Goal: Transaction & Acquisition: Book appointment/travel/reservation

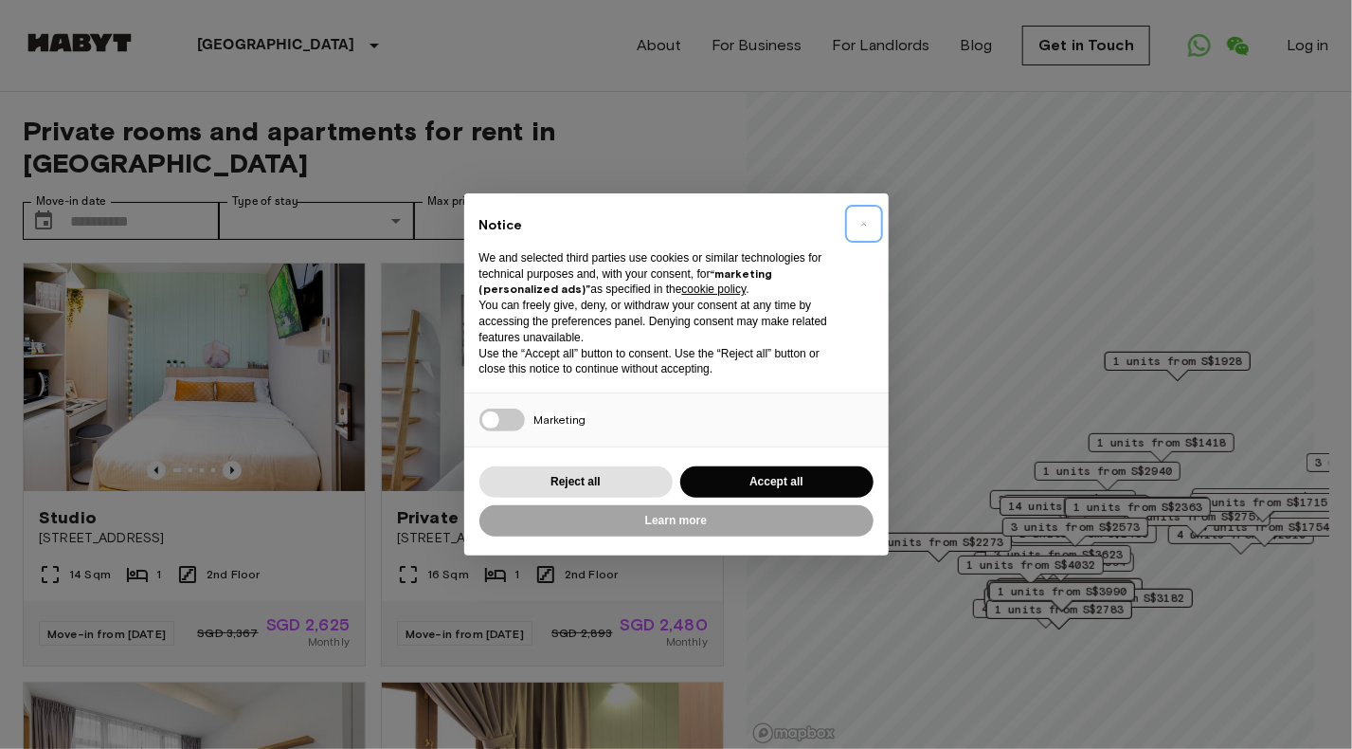
click at [869, 218] on button "×" at bounding box center [864, 224] width 30 height 30
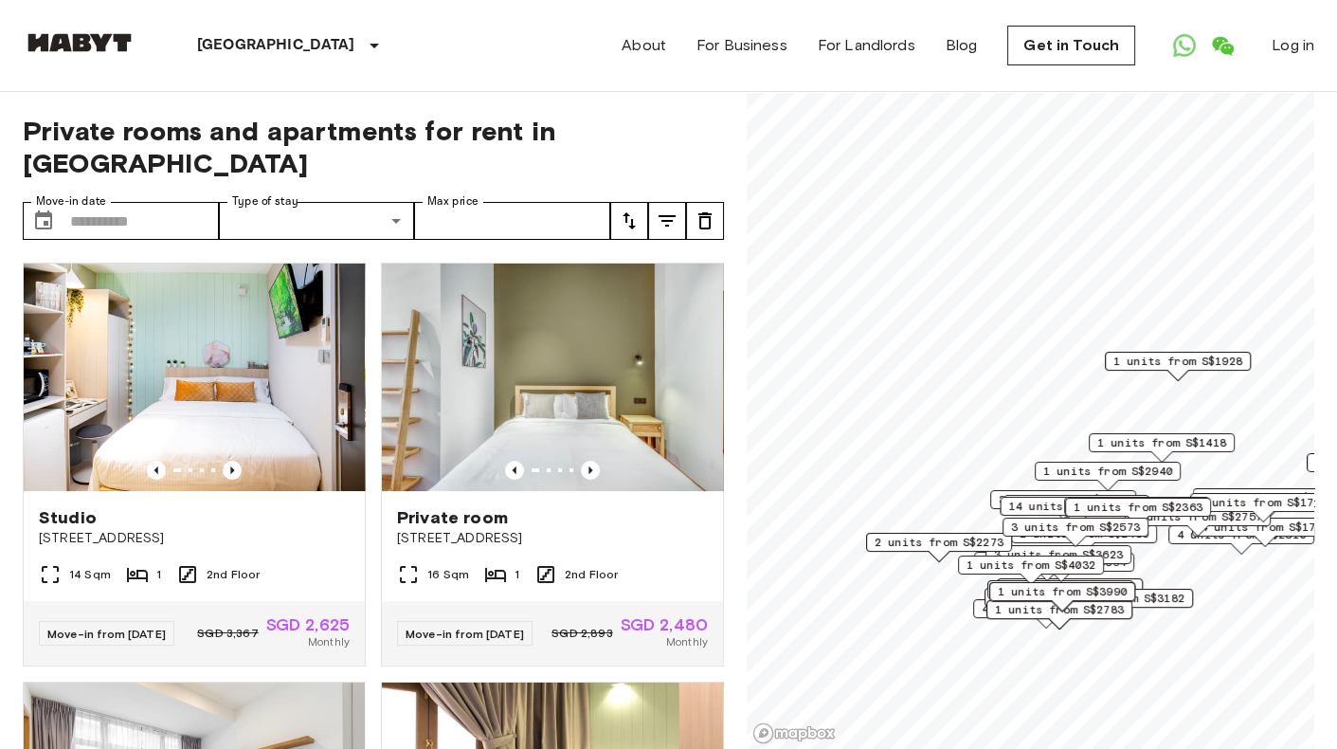
click at [74, 46] on img at bounding box center [80, 42] width 114 height 19
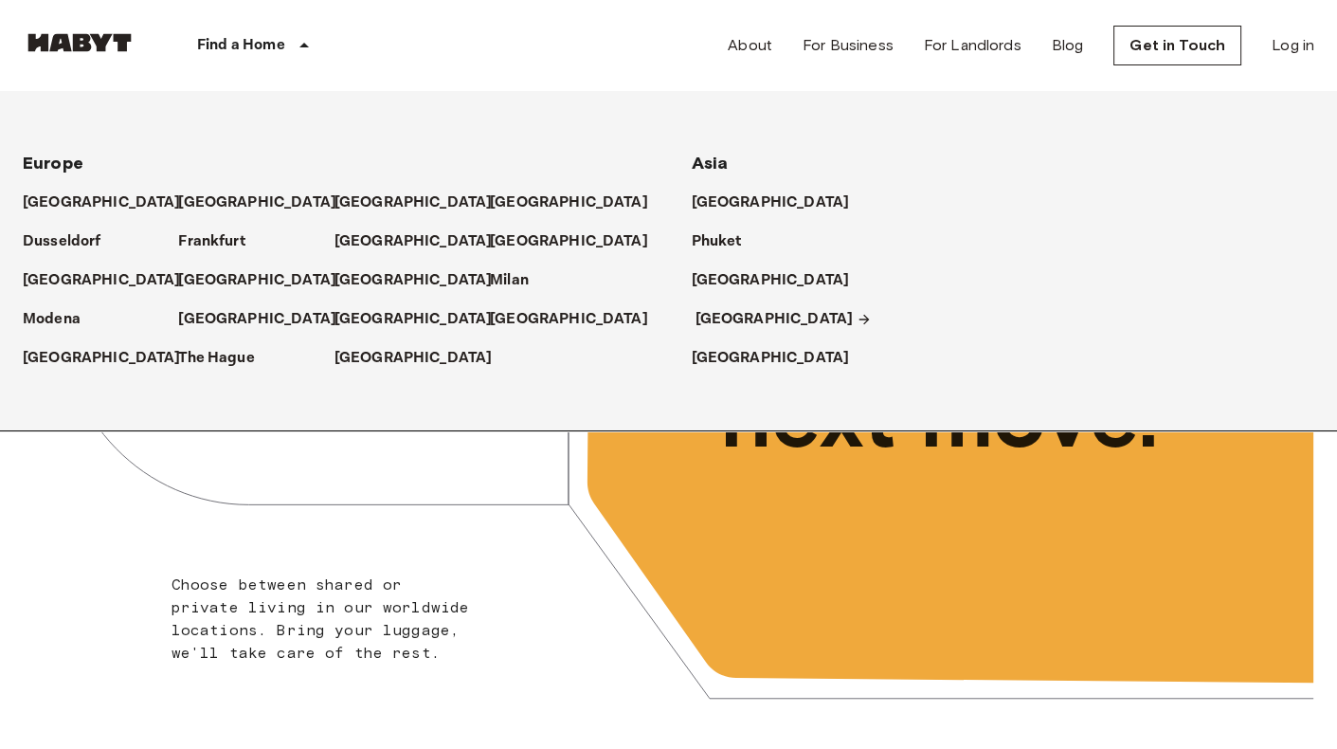
click at [735, 324] on p "[GEOGRAPHIC_DATA]" at bounding box center [775, 319] width 158 height 23
